Goal: Communication & Community: Answer question/provide support

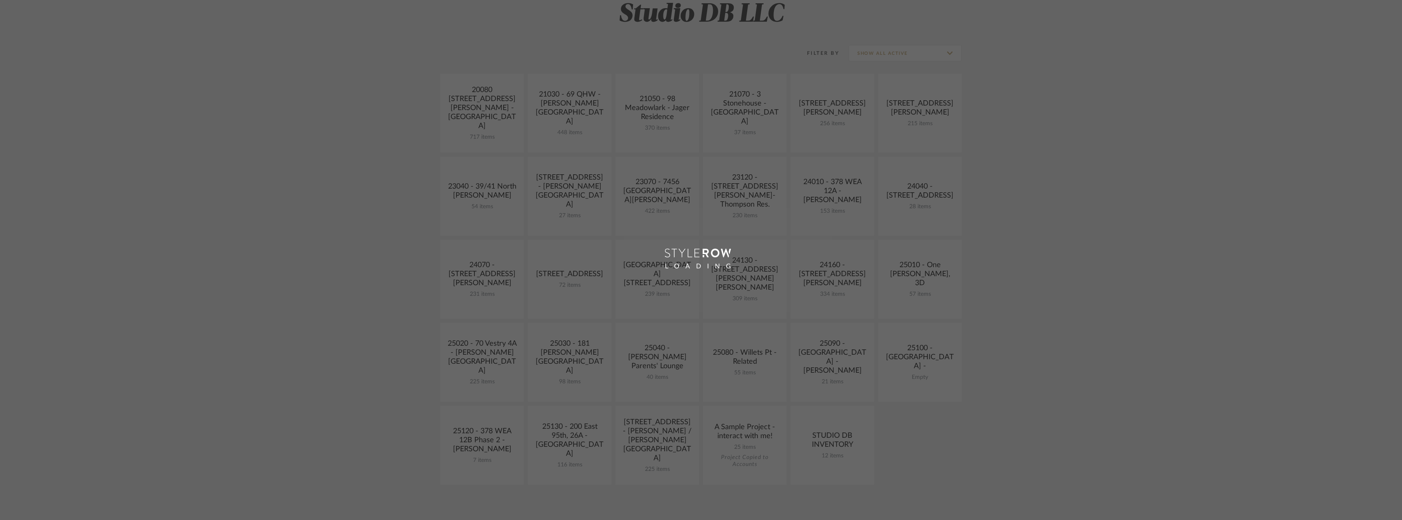
scroll to position [286, 0]
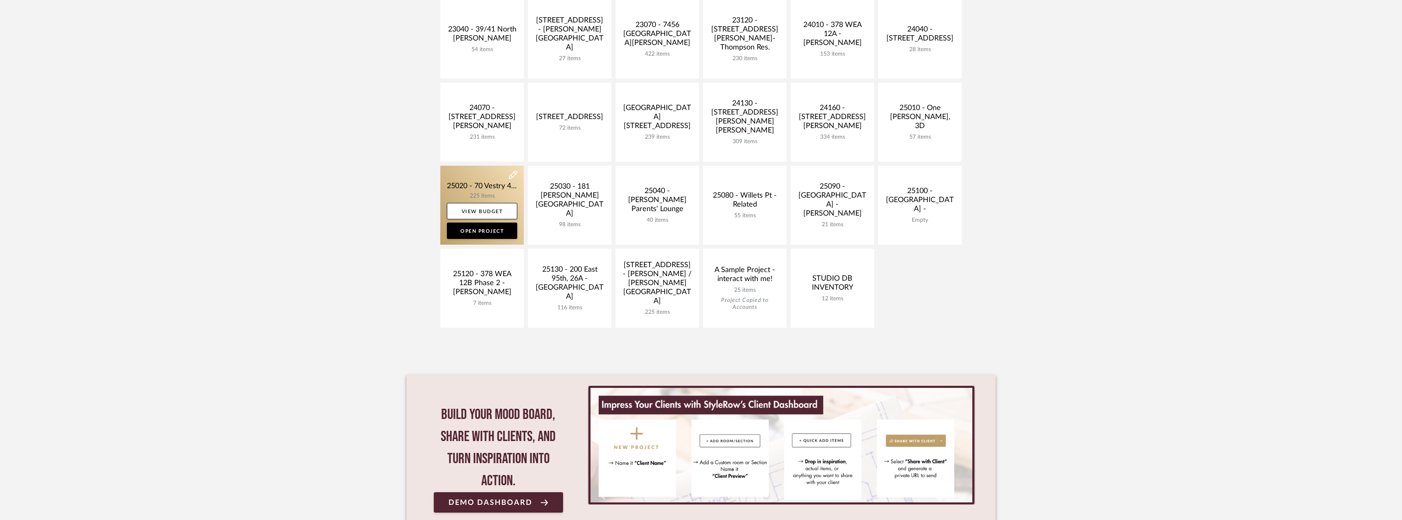
click at [491, 191] on link at bounding box center [481, 205] width 83 height 79
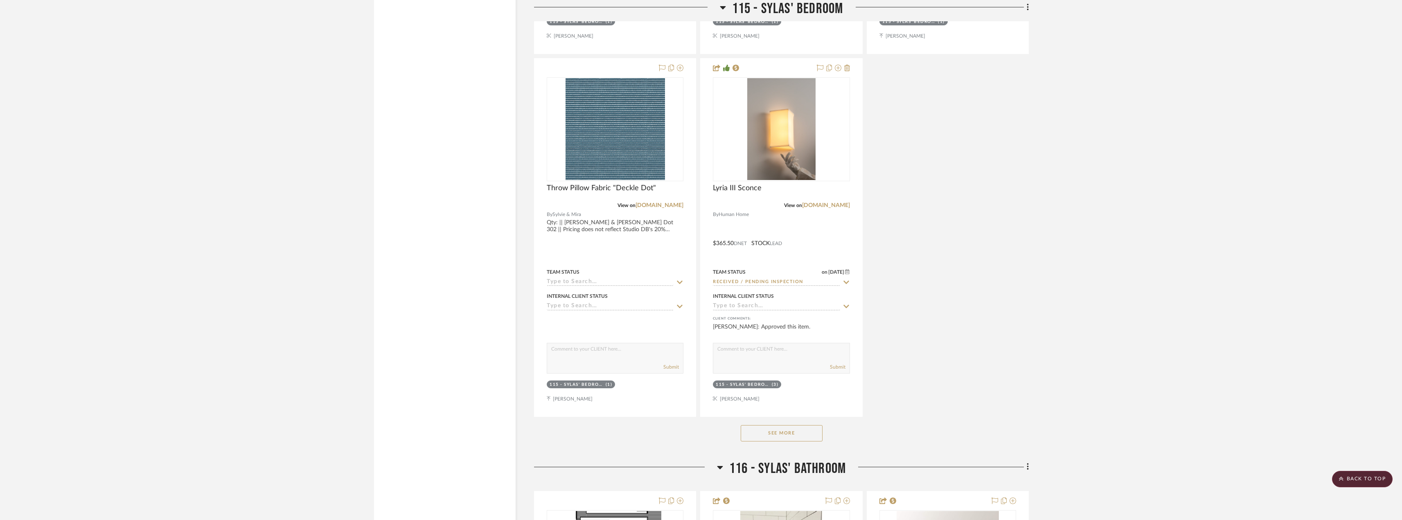
scroll to position [12641, 0]
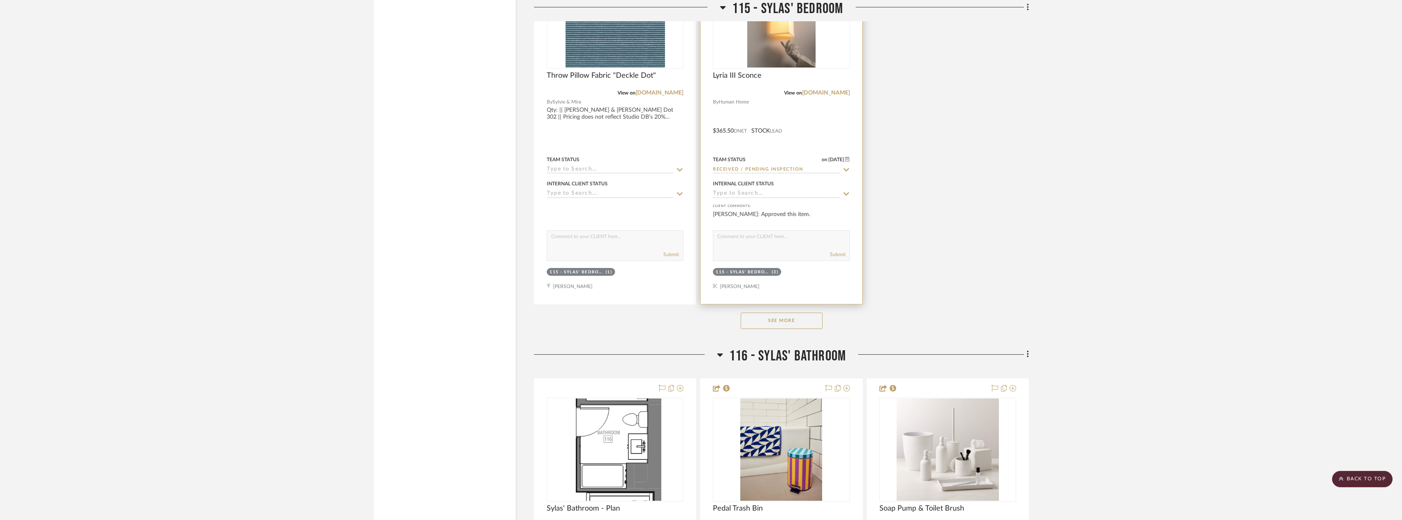
click at [0, 0] on img at bounding box center [0, 0] width 0 height 0
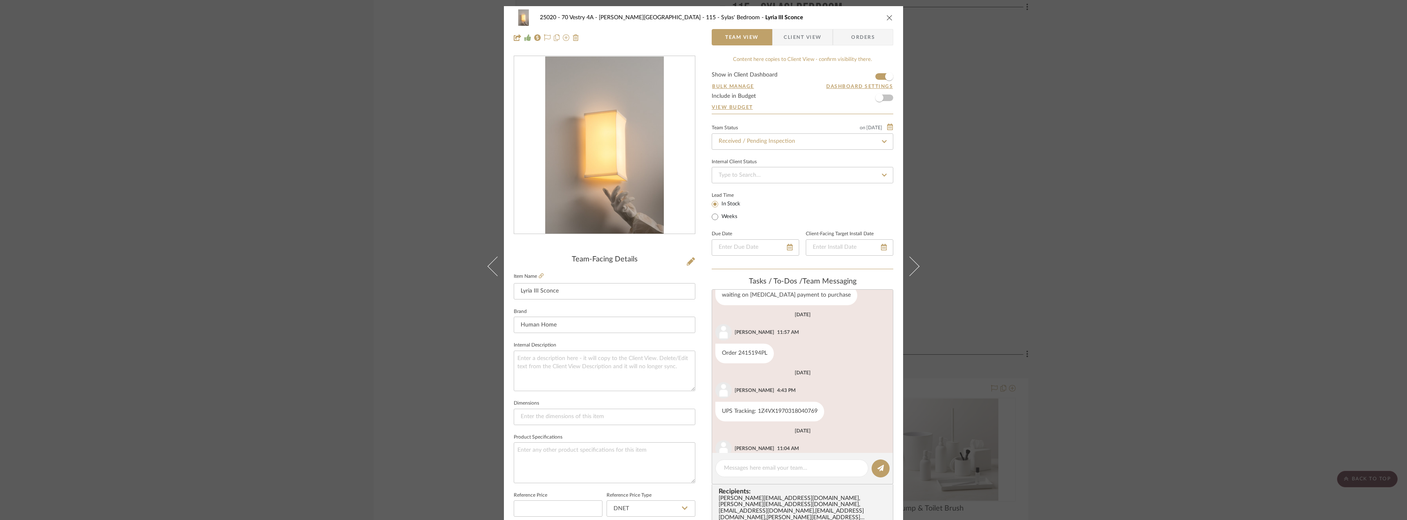
scroll to position [208, 0]
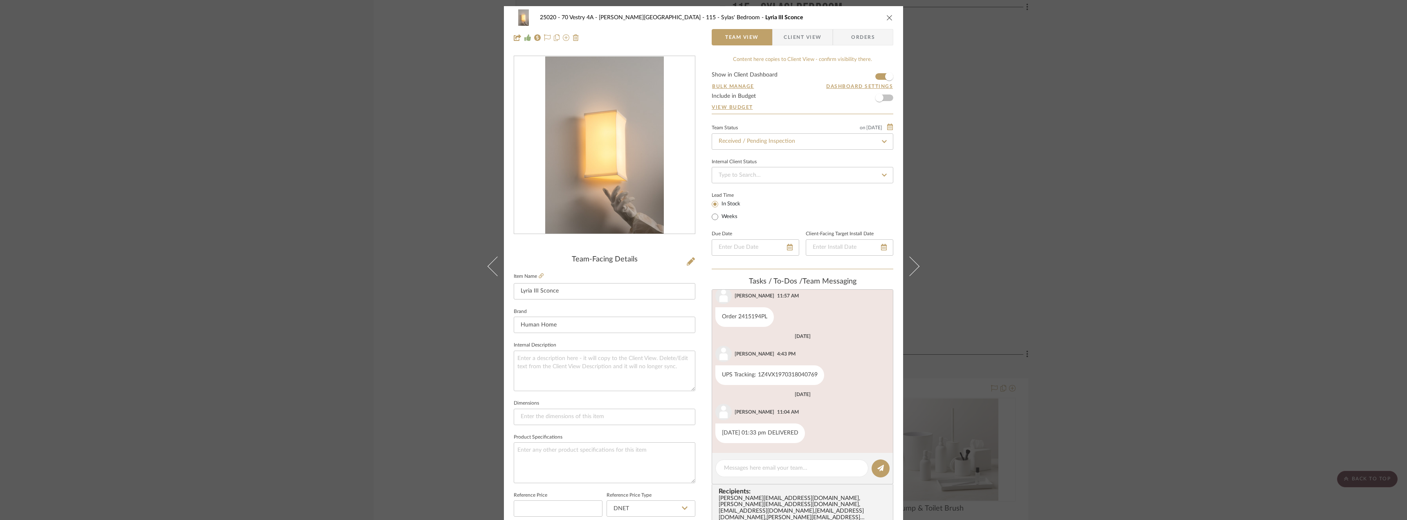
click at [807, 35] on span "Client View" at bounding box center [803, 37] width 38 height 16
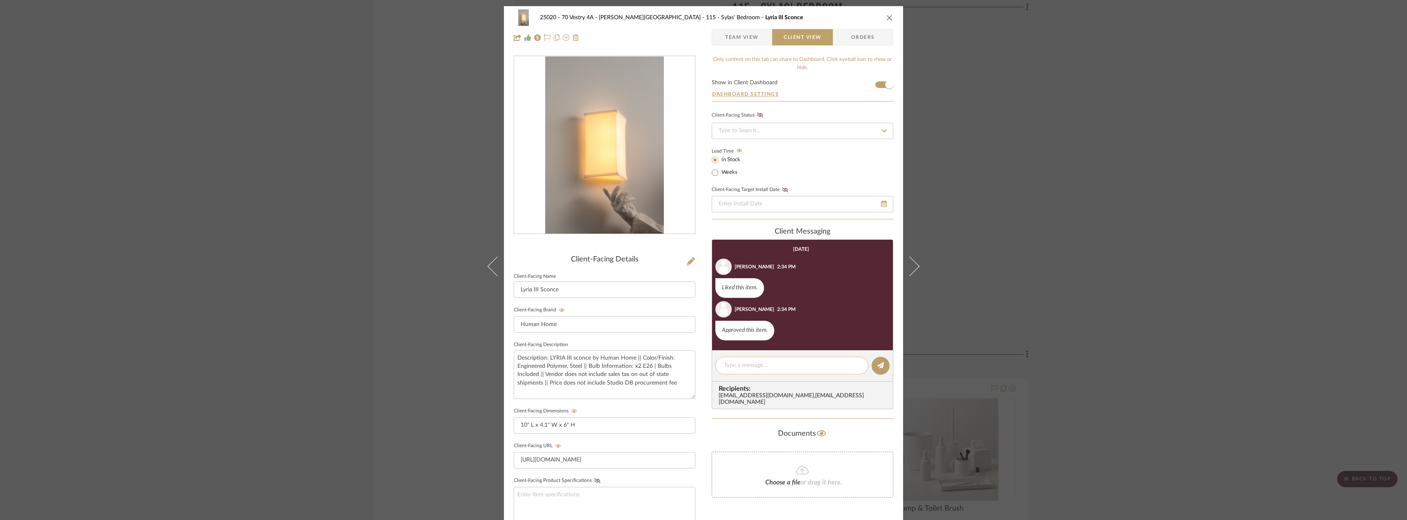
click at [796, 367] on textarea at bounding box center [792, 365] width 136 height 9
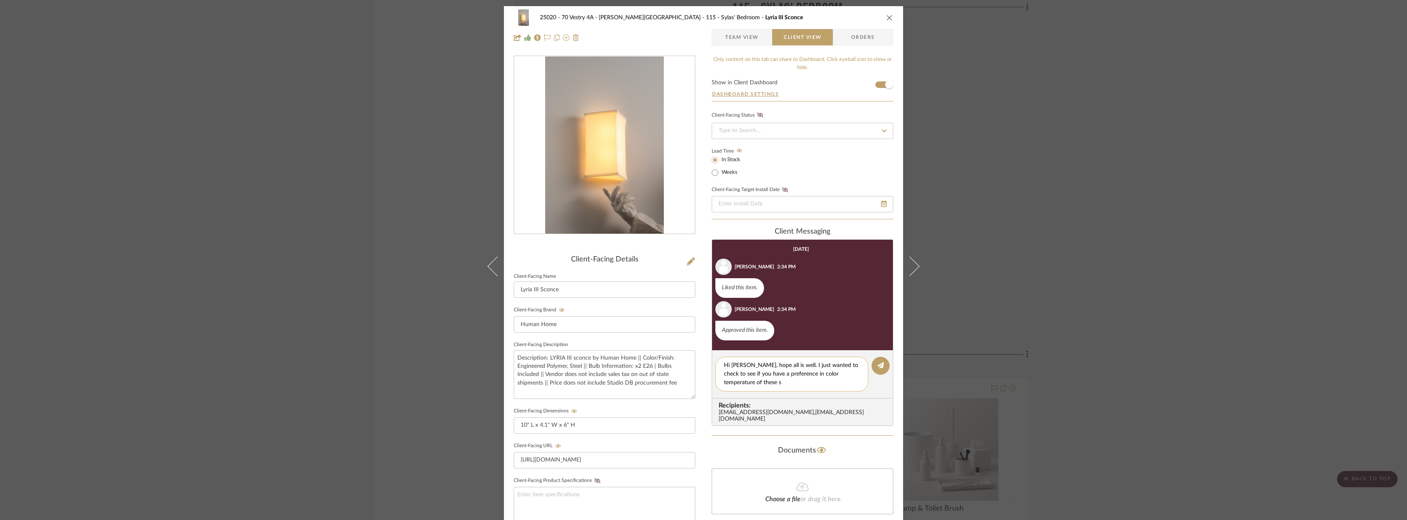
scroll to position [0, 0]
type textarea "Hi Emily, hope all is well. I just wanted to check to see if you have a prefere…"
click at [883, 369] on button at bounding box center [881, 366] width 18 height 18
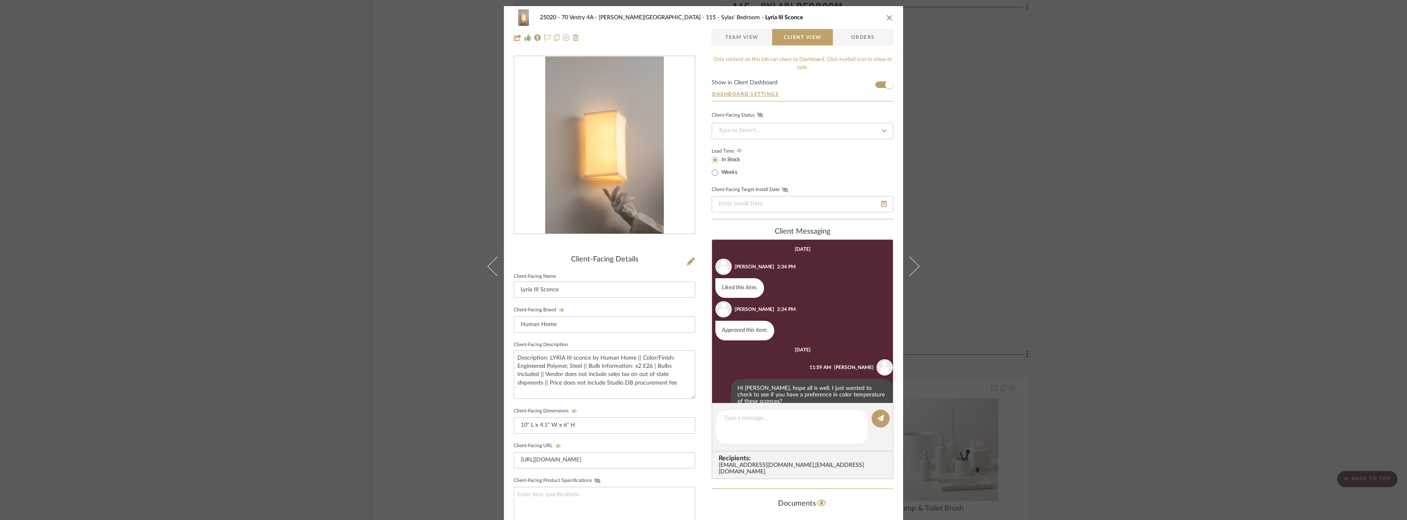
scroll to position [18, 0]
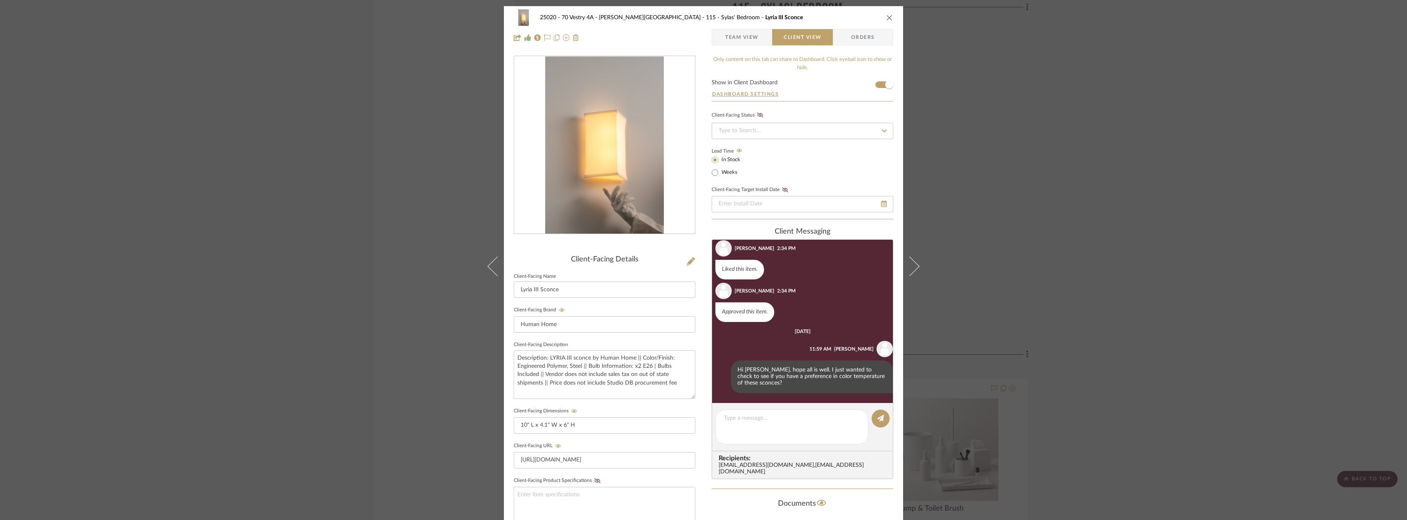
click at [753, 34] on span "Team View" at bounding box center [742, 37] width 34 height 16
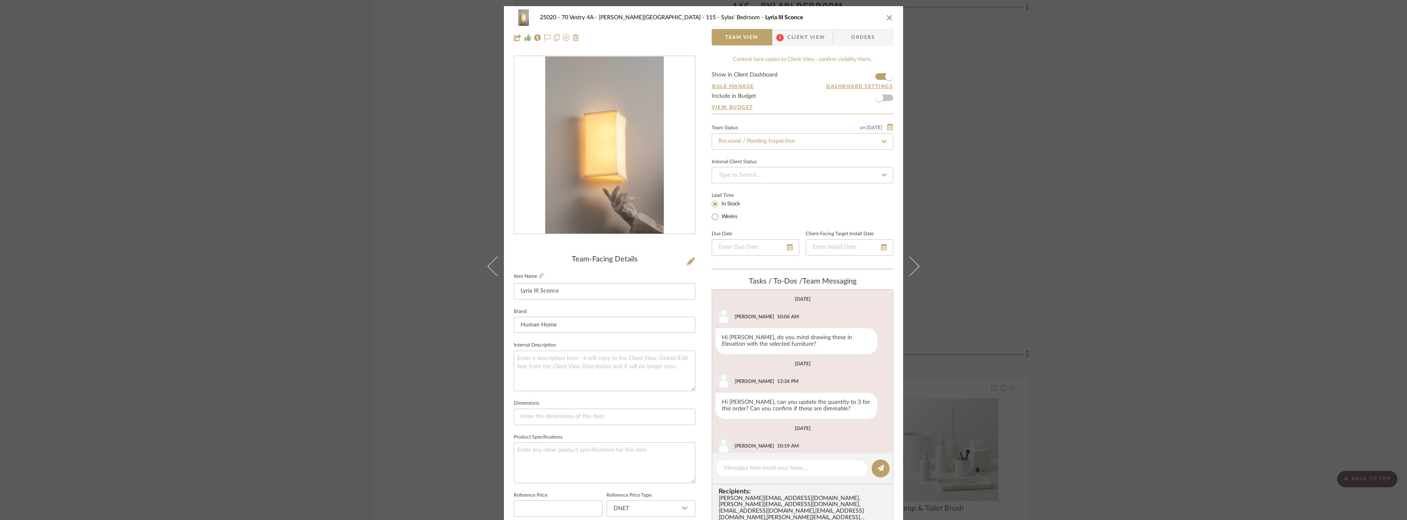
scroll to position [159, 0]
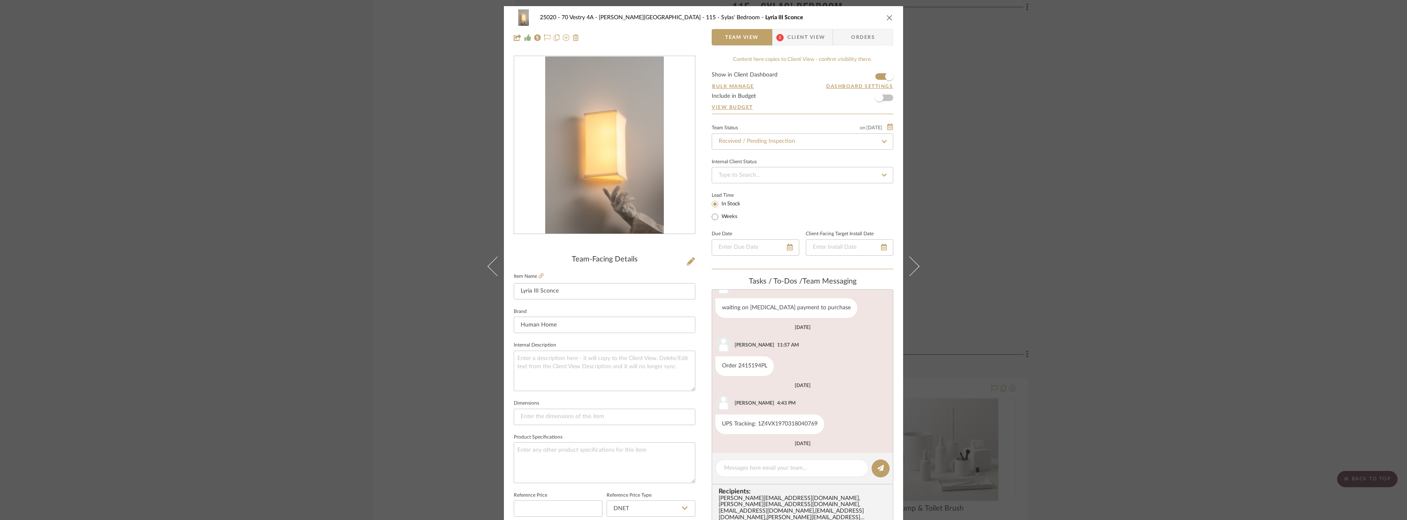
click at [806, 36] on span "Client View" at bounding box center [807, 37] width 38 height 16
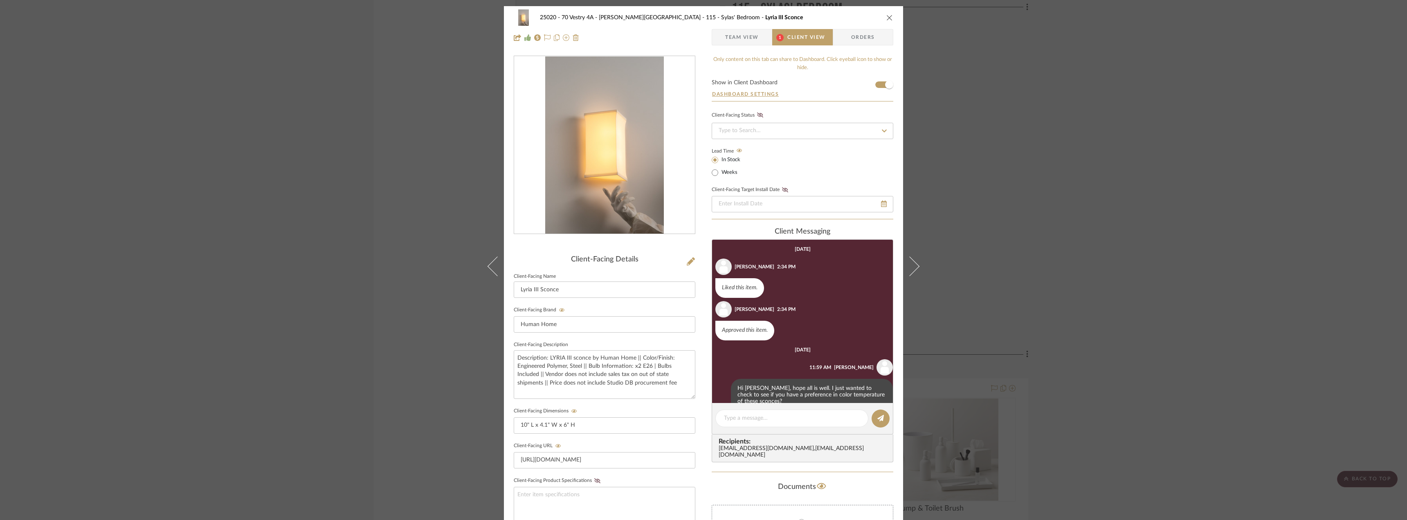
scroll to position [78, 0]
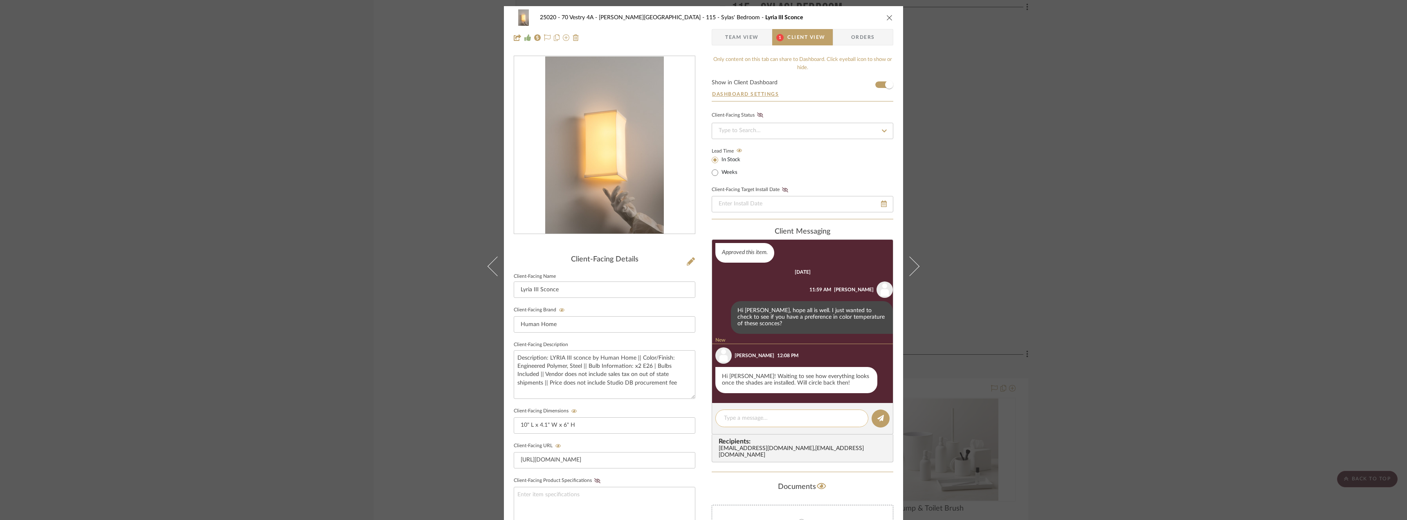
click at [775, 418] on textarea at bounding box center [792, 418] width 136 height 9
type textarea "Okay, sounds good!"
click at [874, 416] on button at bounding box center [881, 419] width 18 height 18
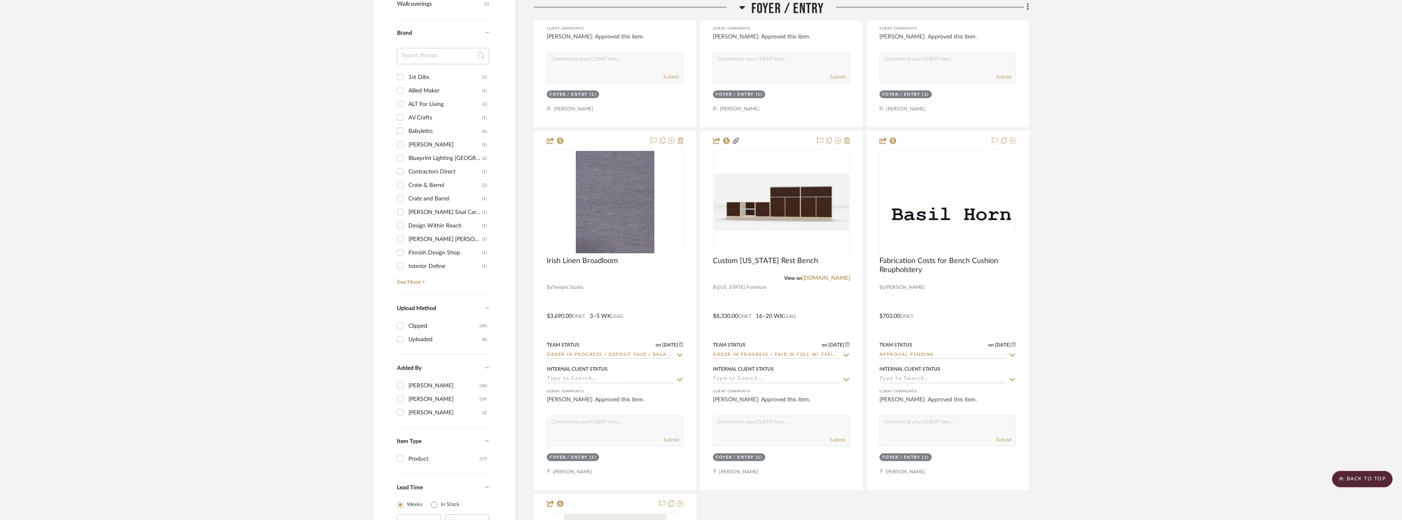
scroll to position [777, 0]
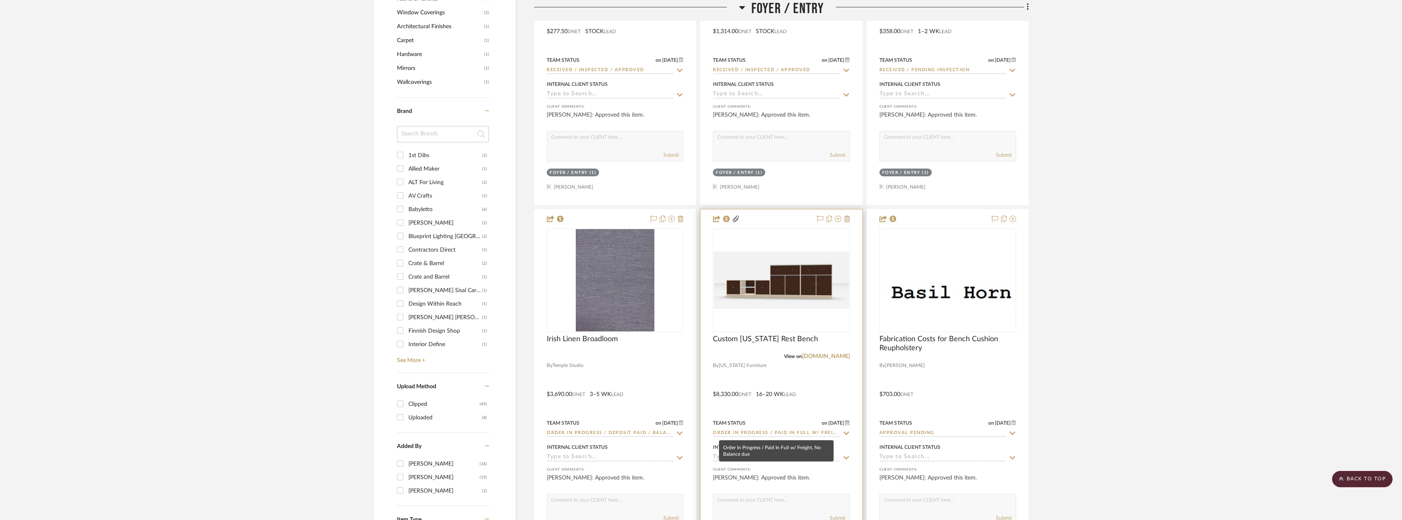
click at [796, 433] on input "Order In Progress / Paid In Full w/ Freight, No Balance due" at bounding box center [776, 434] width 127 height 8
type input "sched"
click at [790, 452] on span "Installation Scheduled" at bounding box center [758, 451] width 75 height 6
type input "[DATE]"
type input "Installation Scheduled"
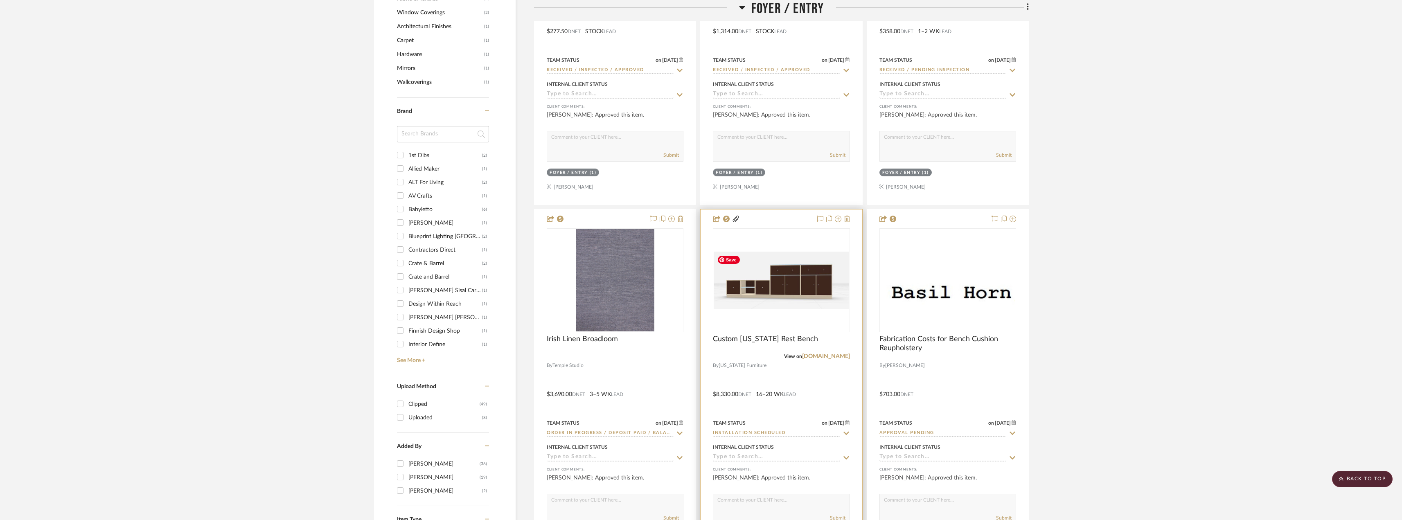
click at [801, 297] on img "0" at bounding box center [780, 280] width 135 height 57
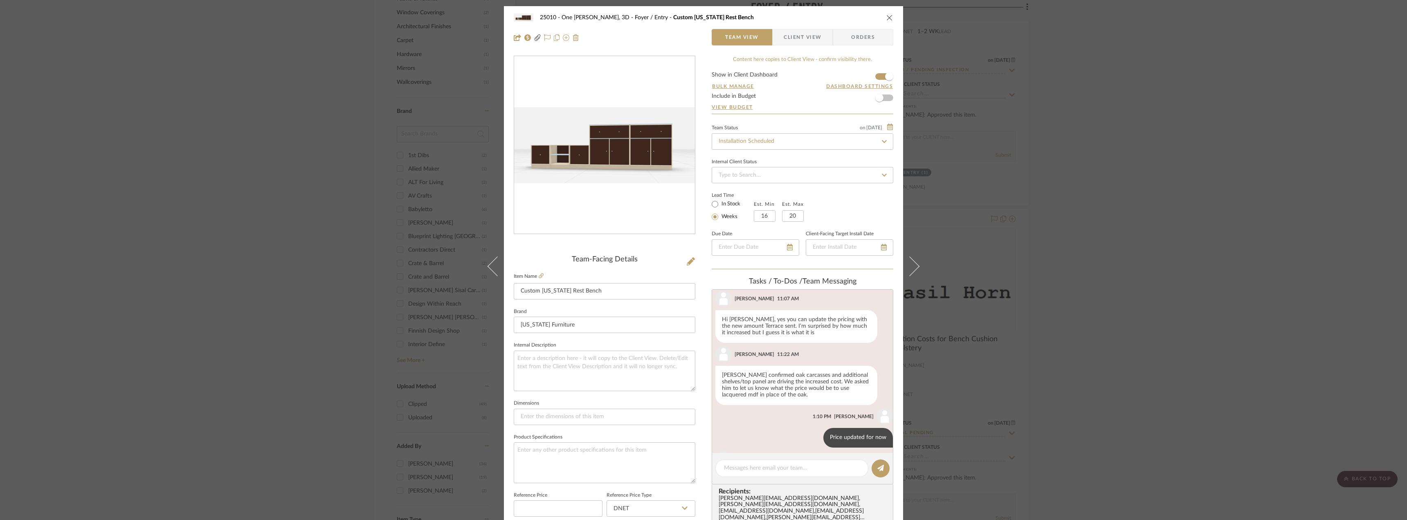
scroll to position [513, 0]
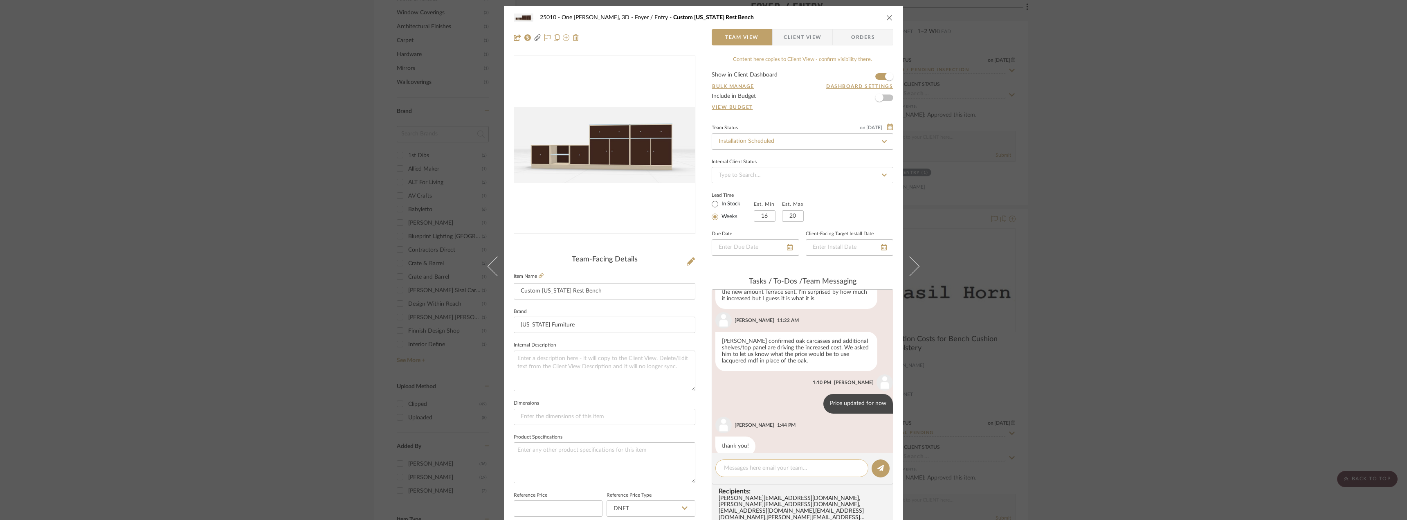
click at [778, 469] on textarea at bounding box center [792, 468] width 136 height 9
type textarea "Installation Scheduled for [DATE] between 11-4pm"
click at [878, 470] on icon at bounding box center [881, 468] width 7 height 7
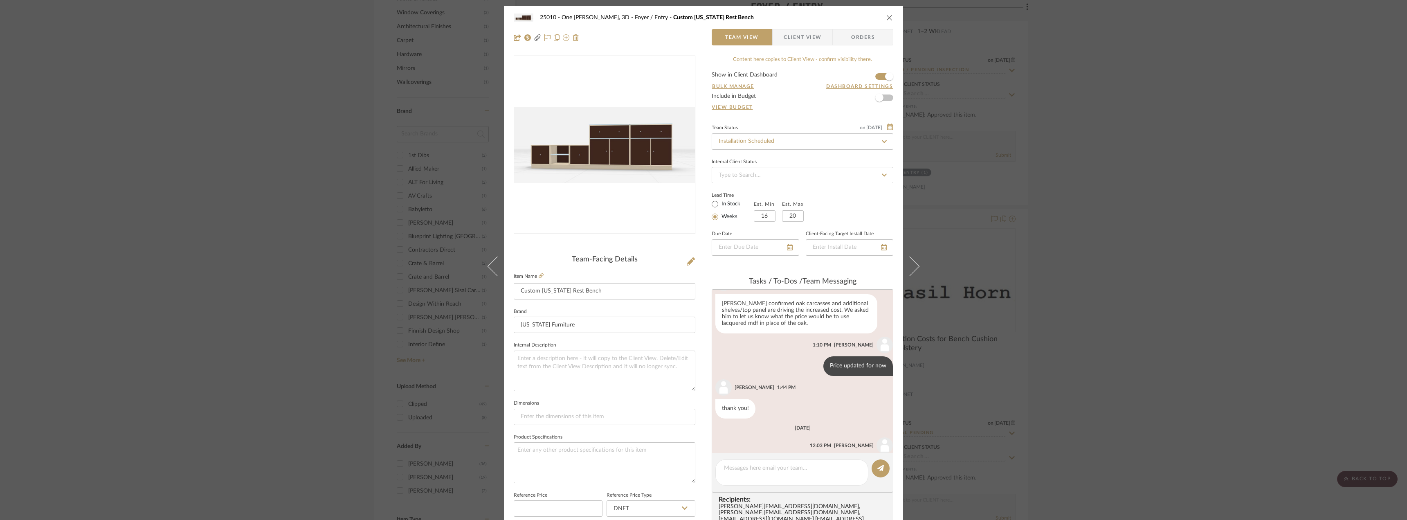
click at [1157, 329] on div "25010 - One [PERSON_NAME], 3D Foyer / Entry Custom [US_STATE] Rest Bench Team V…" at bounding box center [703, 260] width 1407 height 520
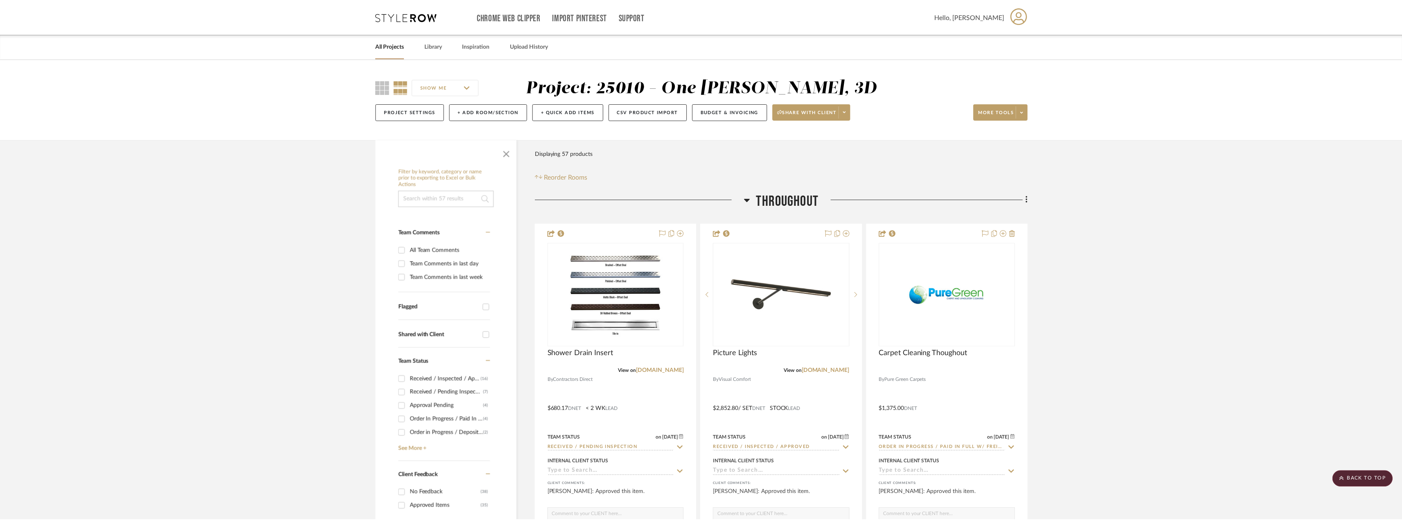
scroll to position [777, 0]
